Goal: Navigation & Orientation: Go to known website

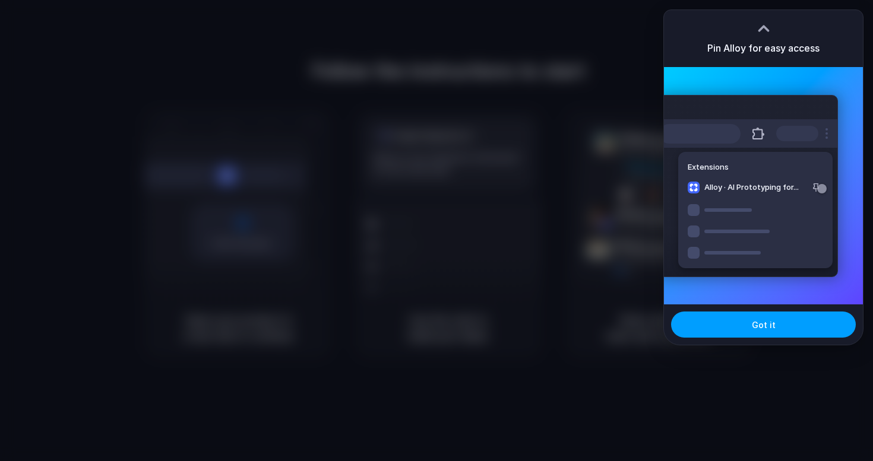
click at [763, 322] on span "Got it" at bounding box center [764, 325] width 24 height 12
